Goal: Information Seeking & Learning: Learn about a topic

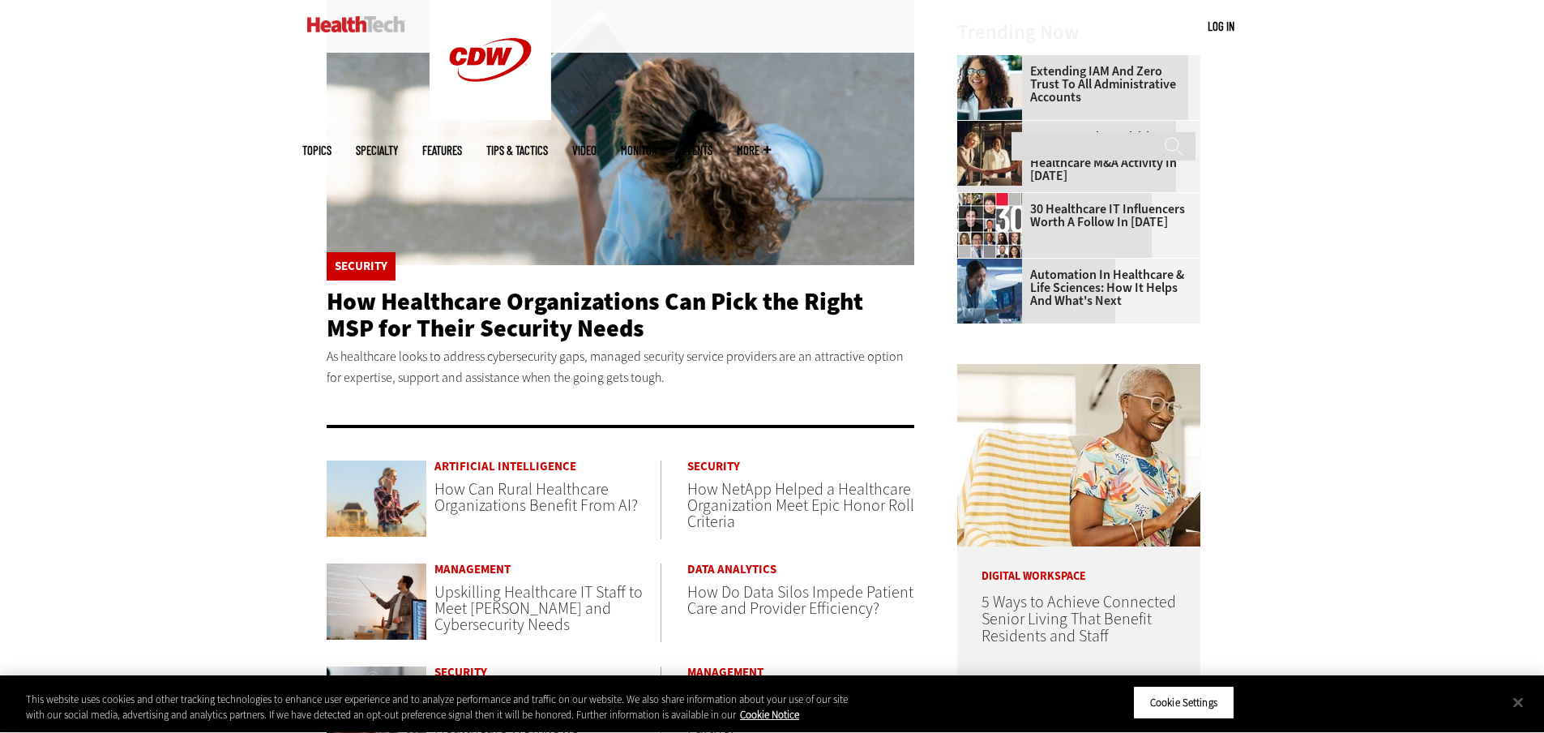
click at [494, 452] on div "Security How Healthcare Organizations Can Pick the Right MSP for Their Security…" at bounding box center [621, 176] width 589 height 567
click at [494, 469] on link "Artificial Intelligence" at bounding box center [547, 466] width 226 height 12
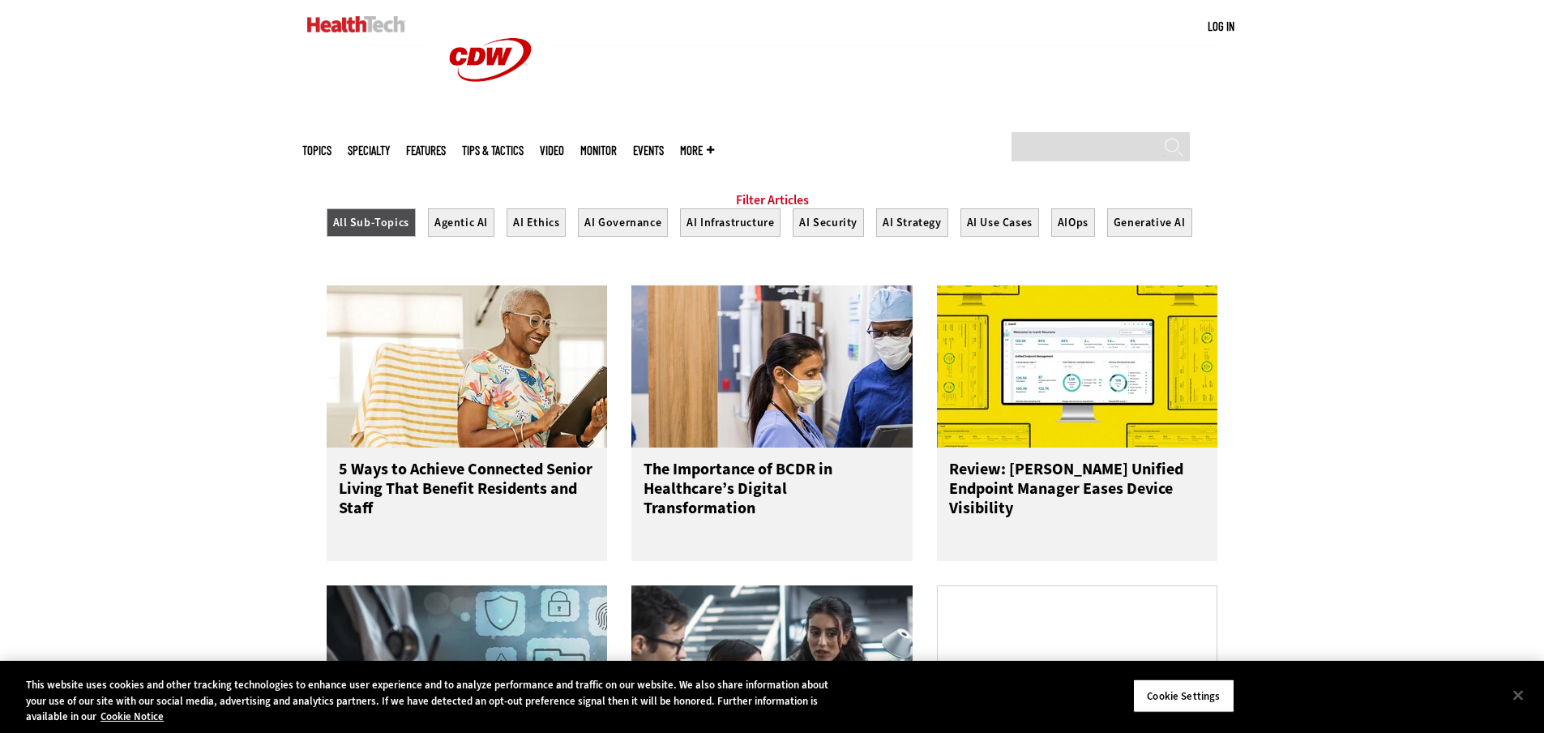
scroll to position [567, 0]
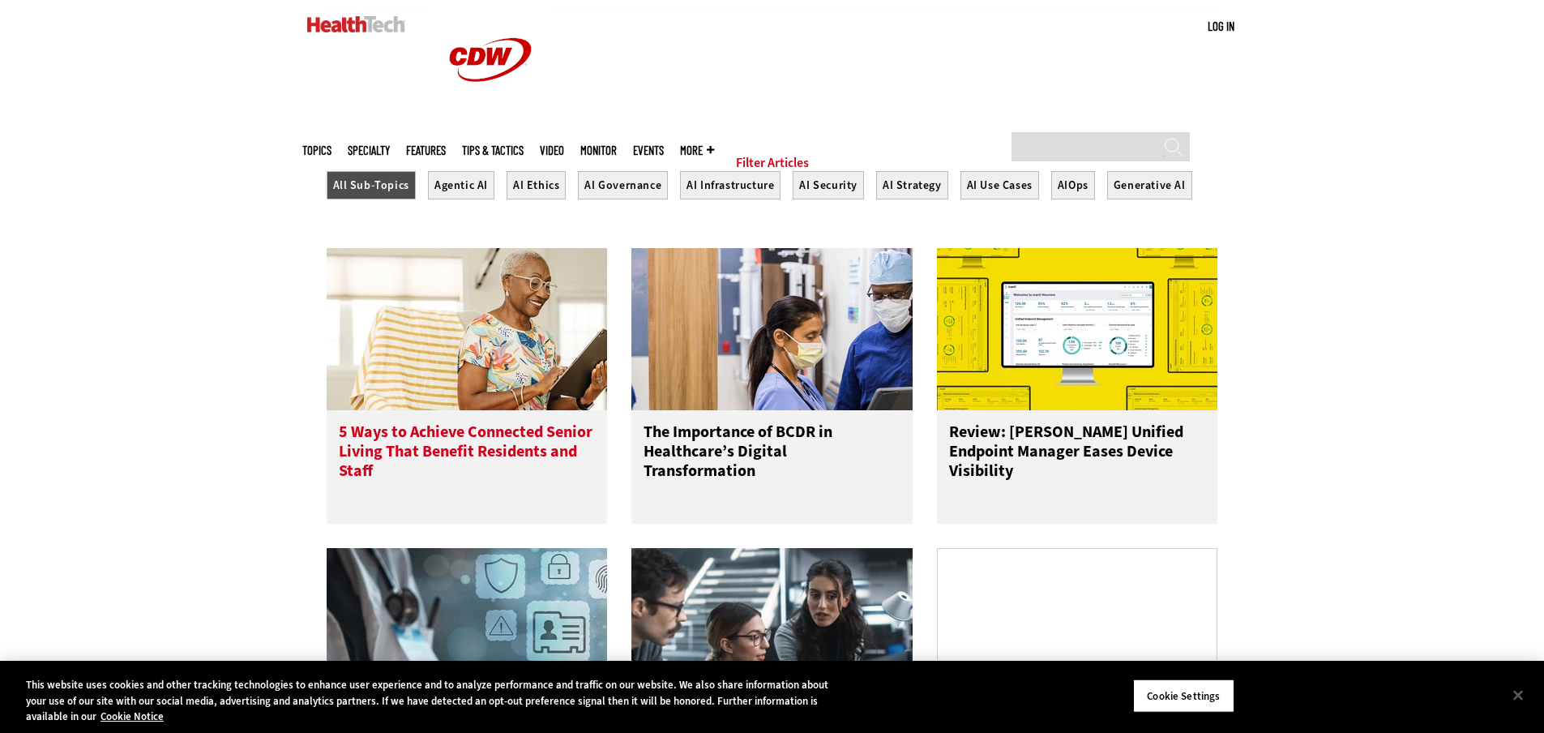
click at [446, 393] on img at bounding box center [467, 329] width 281 height 162
